Goal: Task Accomplishment & Management: Use online tool/utility

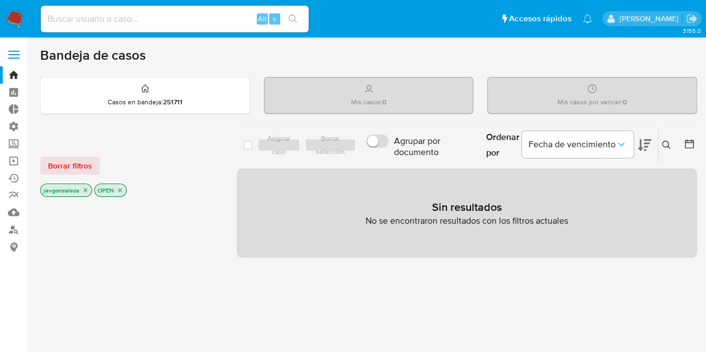
click at [13, 147] on label "Screening" at bounding box center [66, 143] width 133 height 17
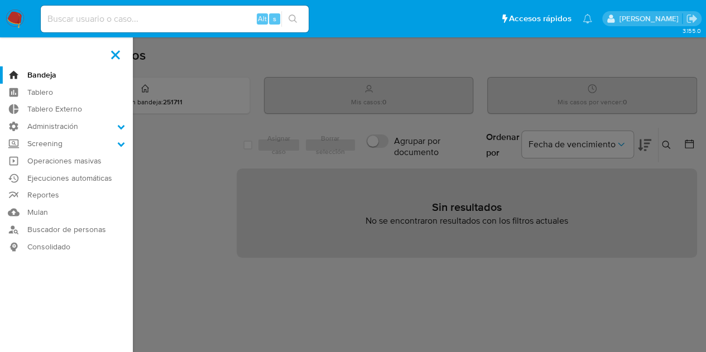
click at [0, 0] on input "Screening" at bounding box center [0, 0] width 0 height 0
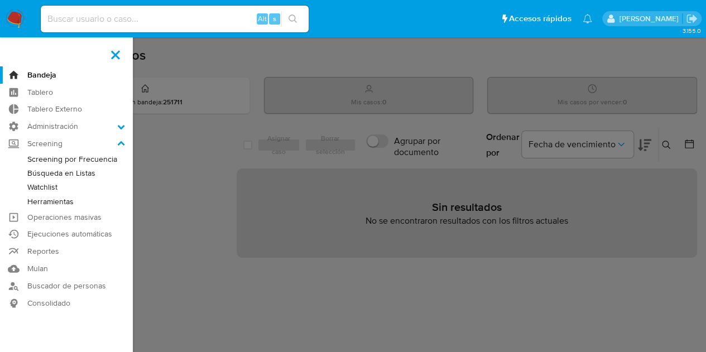
click at [44, 186] on link "Watchlist" at bounding box center [66, 187] width 133 height 14
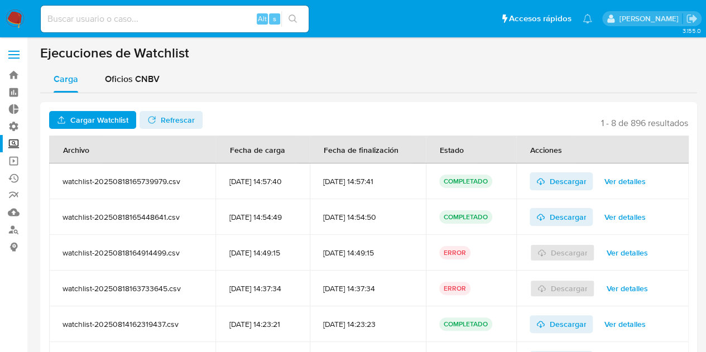
click at [107, 117] on span "Cargar Watchlist" at bounding box center [99, 120] width 58 height 18
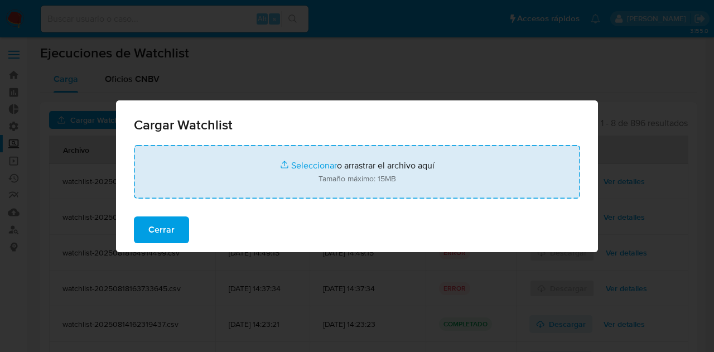
click at [273, 171] on input "file" at bounding box center [357, 172] width 446 height 54
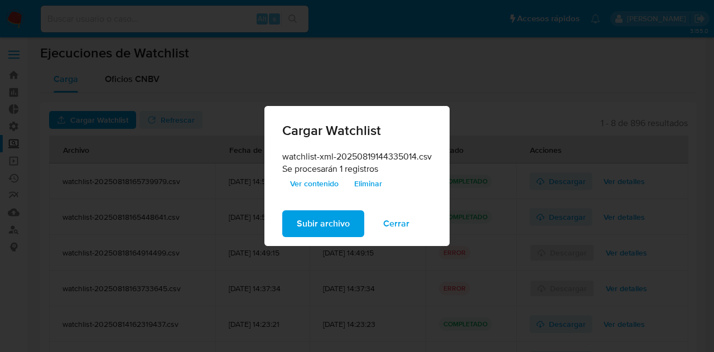
drag, startPoint x: 273, startPoint y: 171, endPoint x: 442, endPoint y: 177, distance: 168.6
click at [442, 177] on div "watchlist-xml-20250819144335014.csv Se procesarán 1 registros Ver contenido Eli…" at bounding box center [356, 176] width 185 height 51
click at [328, 219] on span "Subir archivo" at bounding box center [323, 223] width 53 height 25
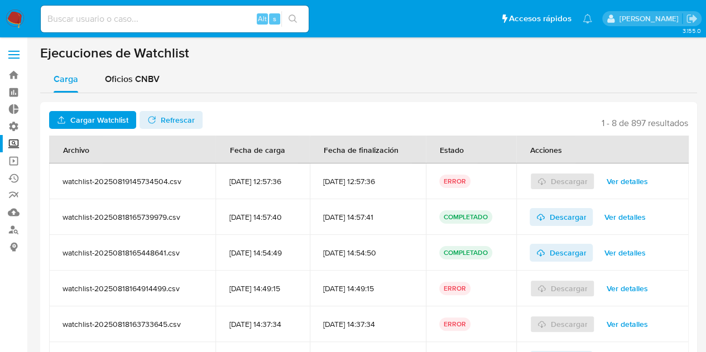
click at [622, 178] on span "Ver detalles" at bounding box center [626, 181] width 41 height 16
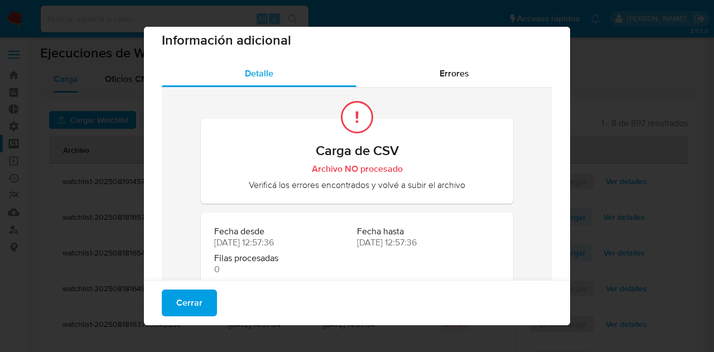
scroll to position [11, 0]
click at [447, 78] on span "Errores" at bounding box center [455, 73] width 30 height 13
